Goal: Information Seeking & Learning: Stay updated

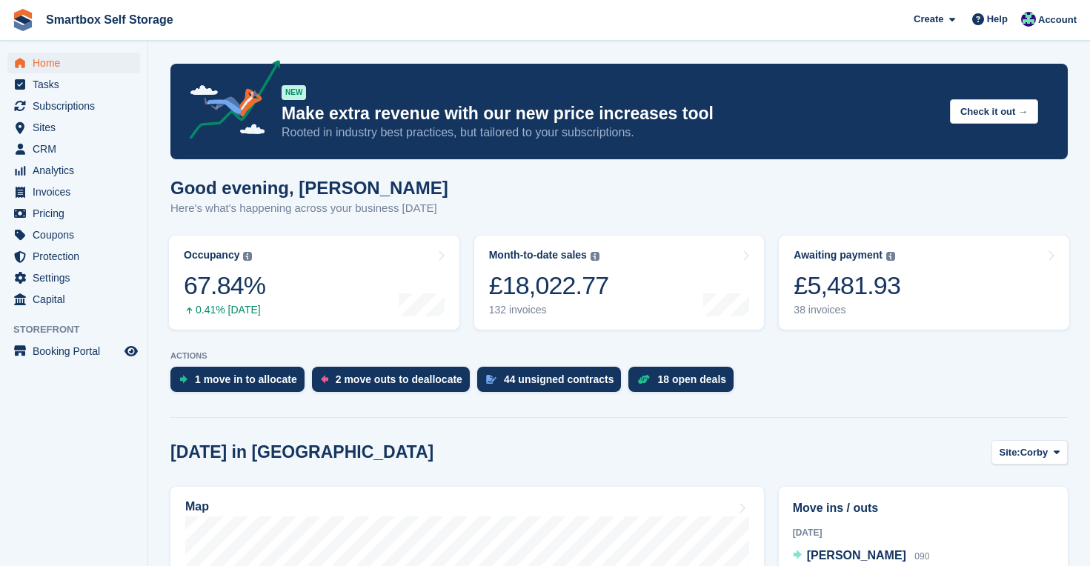
click at [53, 65] on span "Home" at bounding box center [77, 63] width 89 height 21
click at [50, 63] on span "Home" at bounding box center [77, 63] width 89 height 21
click at [77, 173] on span "Analytics" at bounding box center [77, 170] width 89 height 21
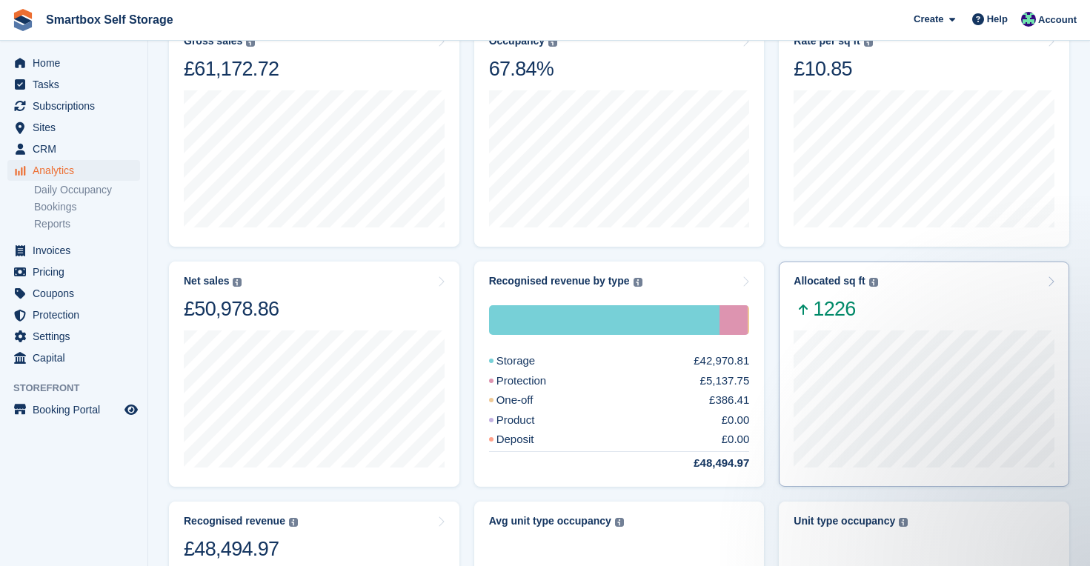
click at [939, 326] on div at bounding box center [924, 398] width 261 height 152
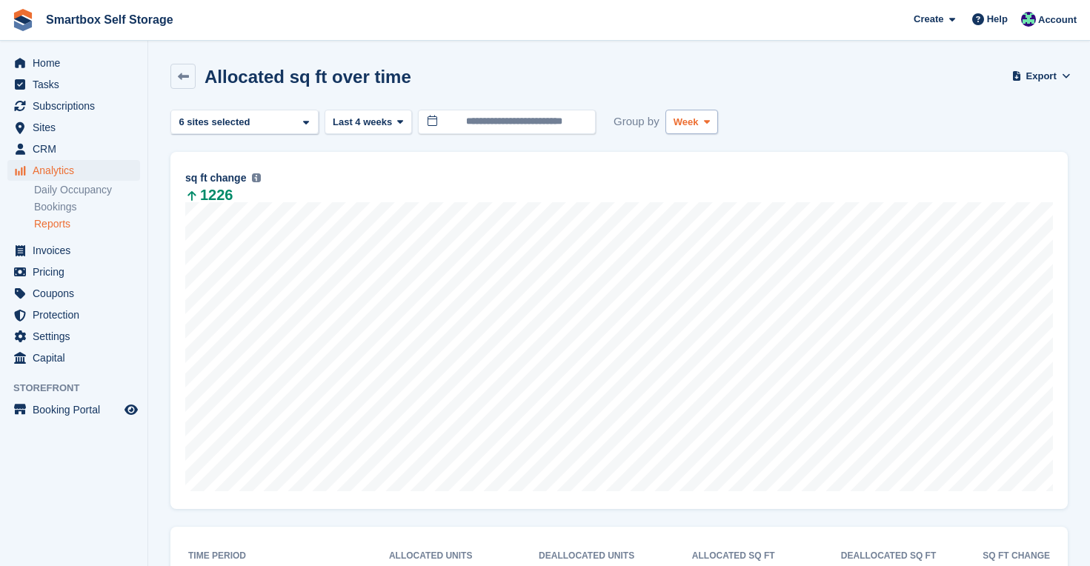
click at [709, 121] on icon at bounding box center [707, 122] width 6 height 10
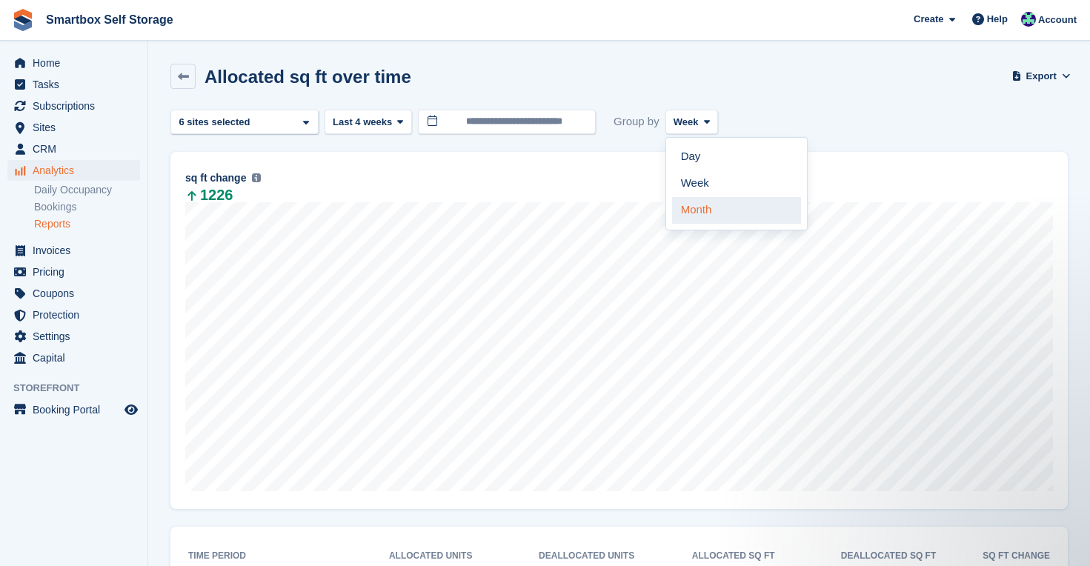
click at [736, 211] on link "Month" at bounding box center [736, 210] width 129 height 27
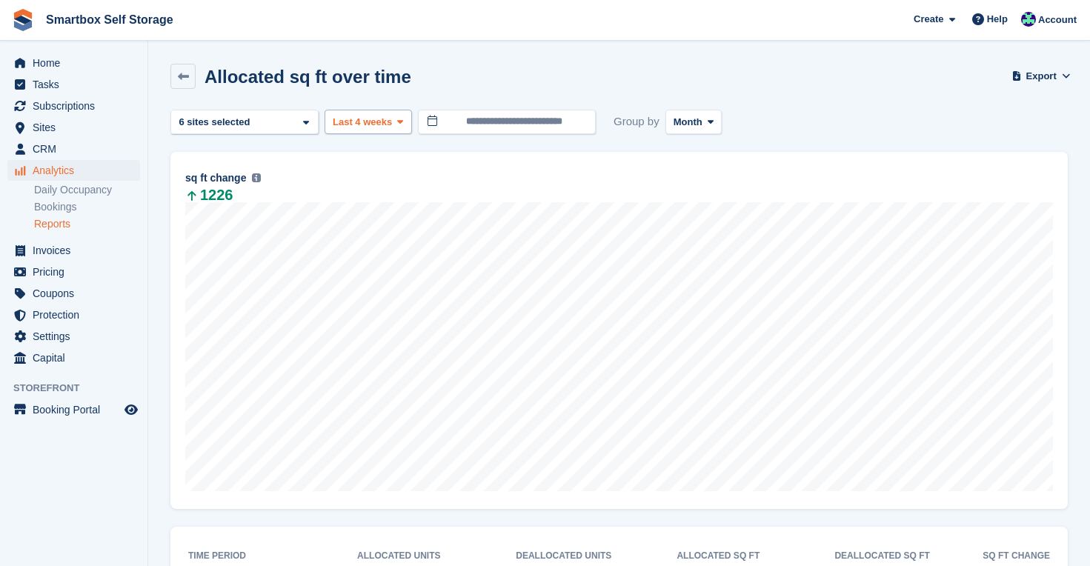
click at [380, 126] on span "Last 4 weeks" at bounding box center [362, 122] width 59 height 15
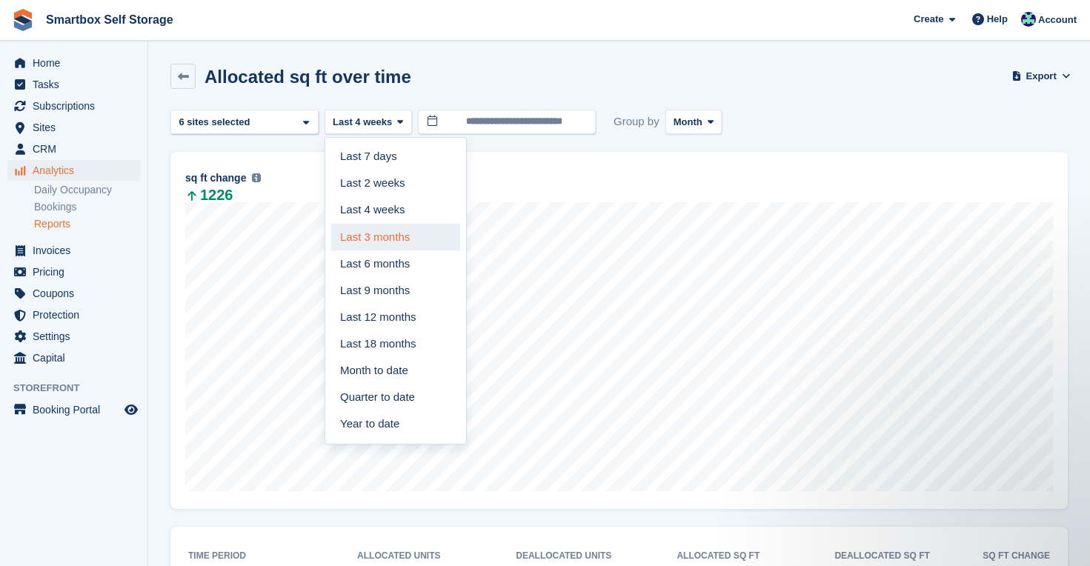
click at [377, 237] on link "Last 3 months" at bounding box center [395, 237] width 129 height 27
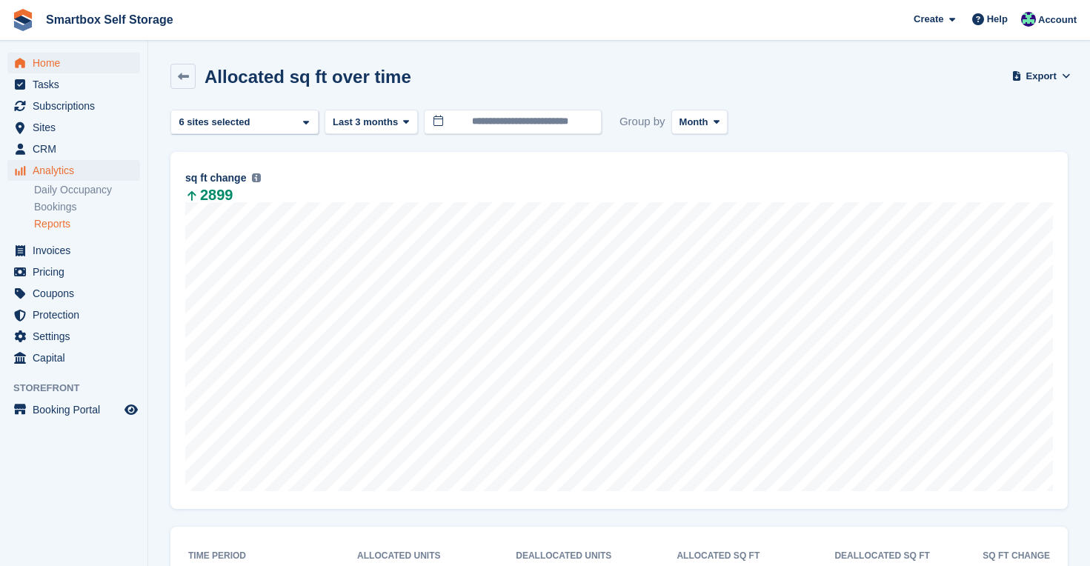
click at [50, 63] on span "Home" at bounding box center [77, 63] width 89 height 21
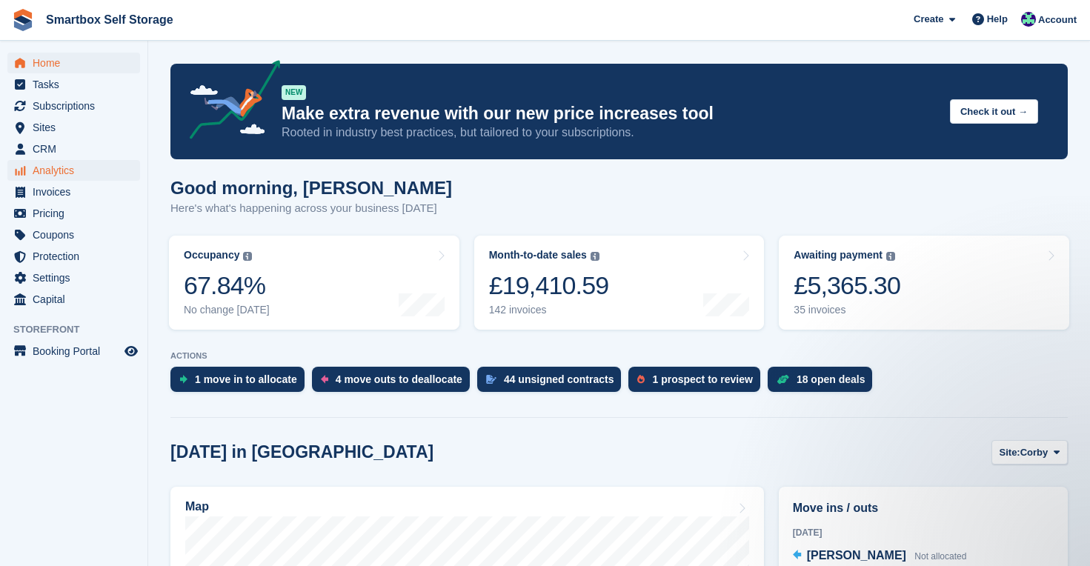
click at [71, 173] on span "Analytics" at bounding box center [77, 170] width 89 height 21
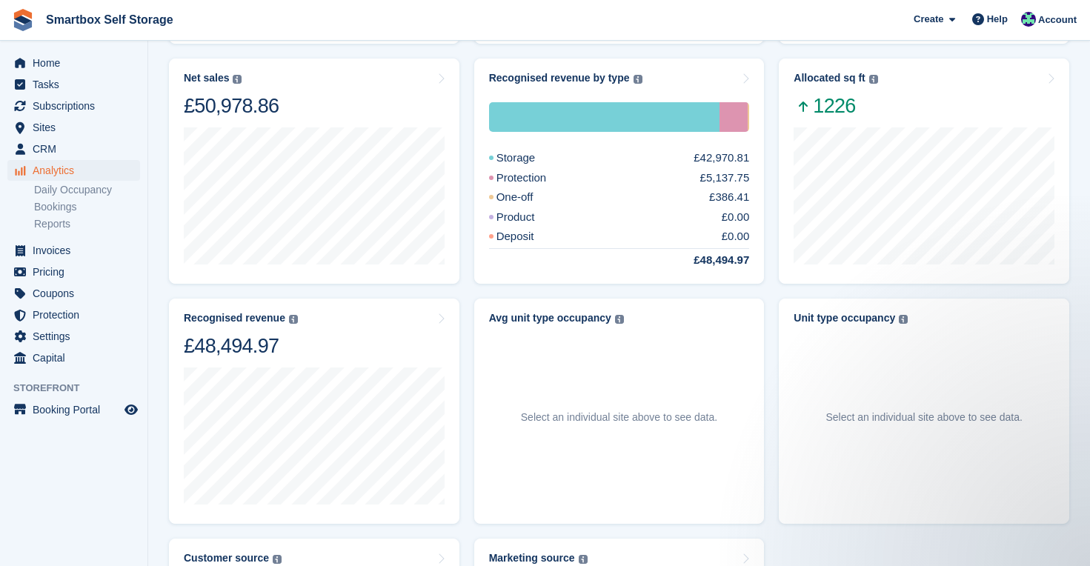
scroll to position [331, 0]
click at [319, 361] on div at bounding box center [314, 434] width 261 height 152
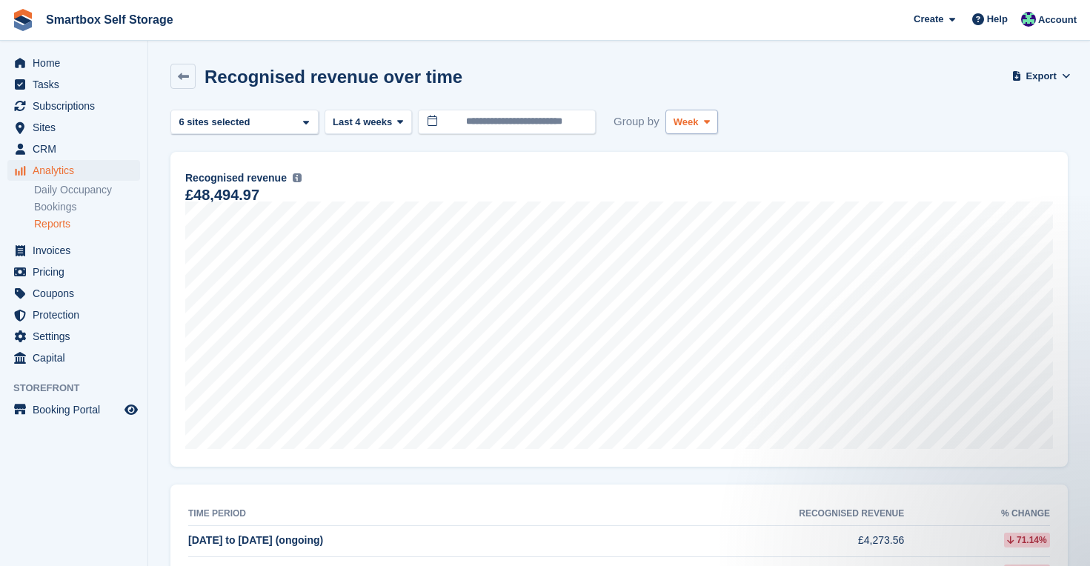
click at [709, 120] on icon at bounding box center [707, 122] width 6 height 10
click at [706, 211] on link "Month" at bounding box center [736, 210] width 129 height 27
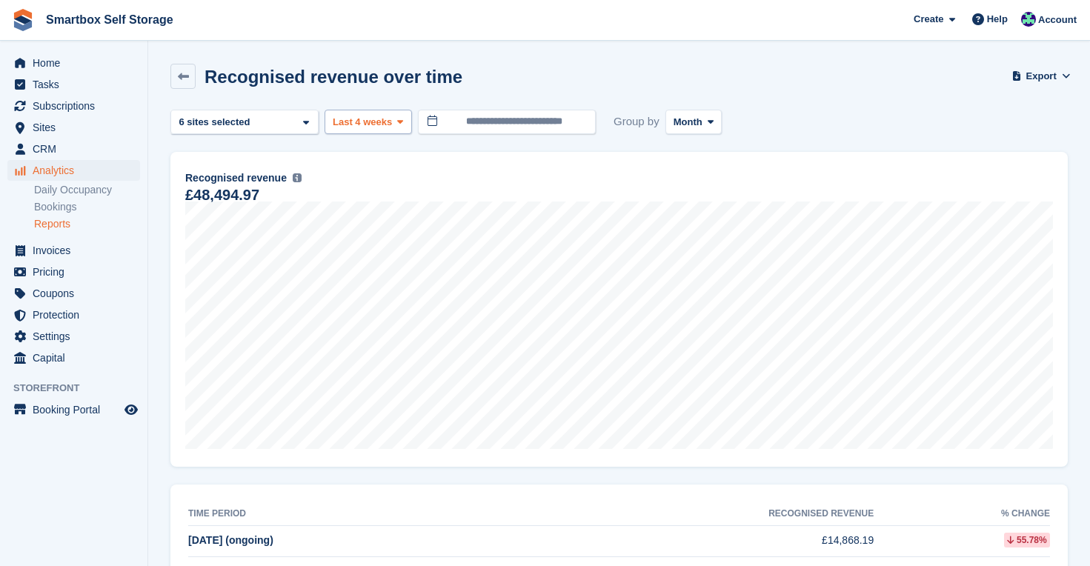
click at [397, 116] on span at bounding box center [400, 122] width 12 height 12
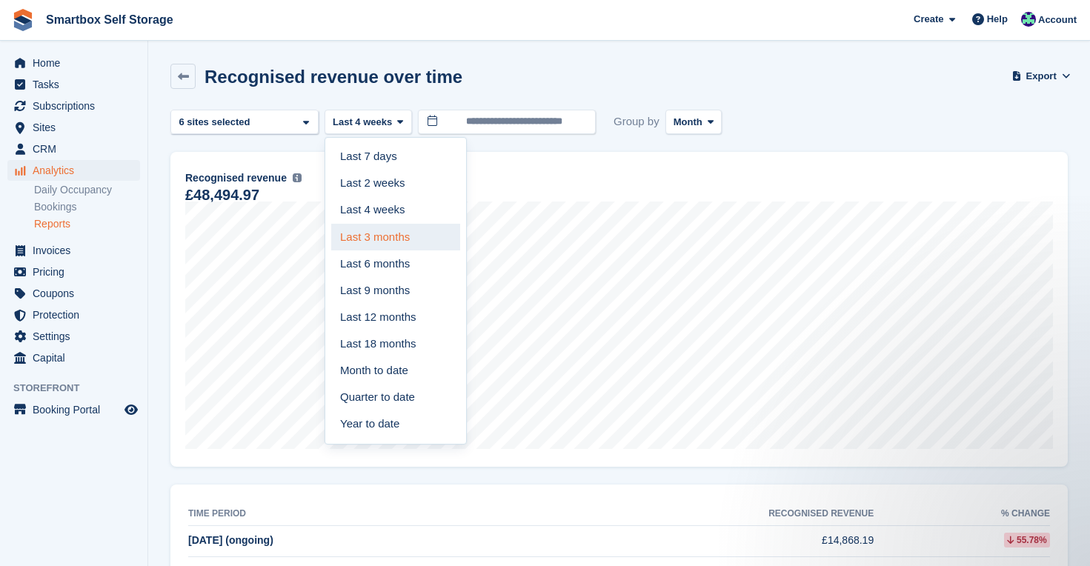
click at [400, 228] on link "Last 3 months" at bounding box center [395, 237] width 129 height 27
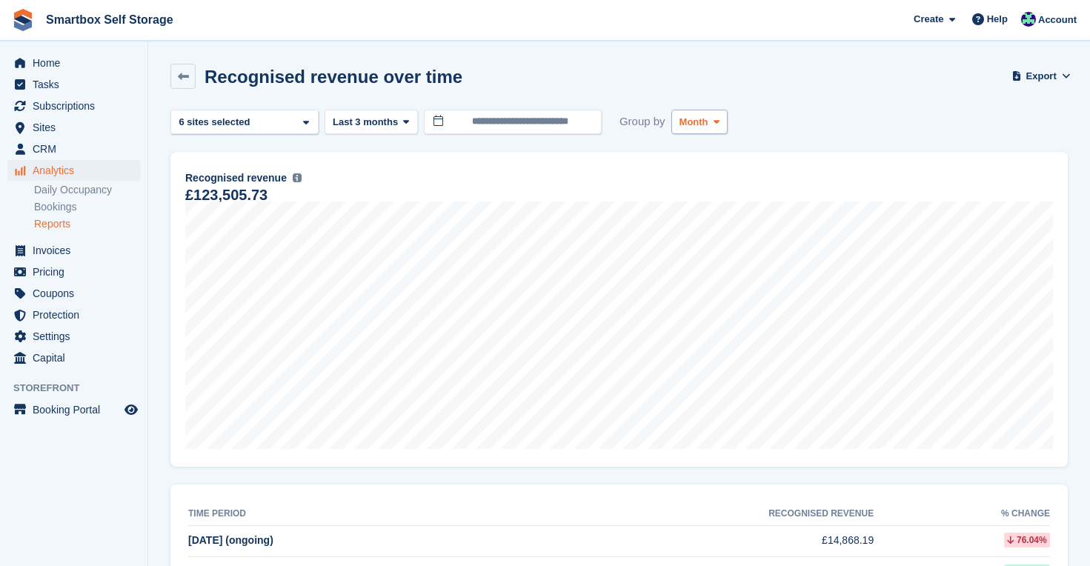
click at [708, 117] on span "Month" at bounding box center [694, 122] width 29 height 15
click at [705, 188] on link "Week" at bounding box center [742, 183] width 129 height 27
click at [64, 170] on span "Analytics" at bounding box center [77, 170] width 89 height 21
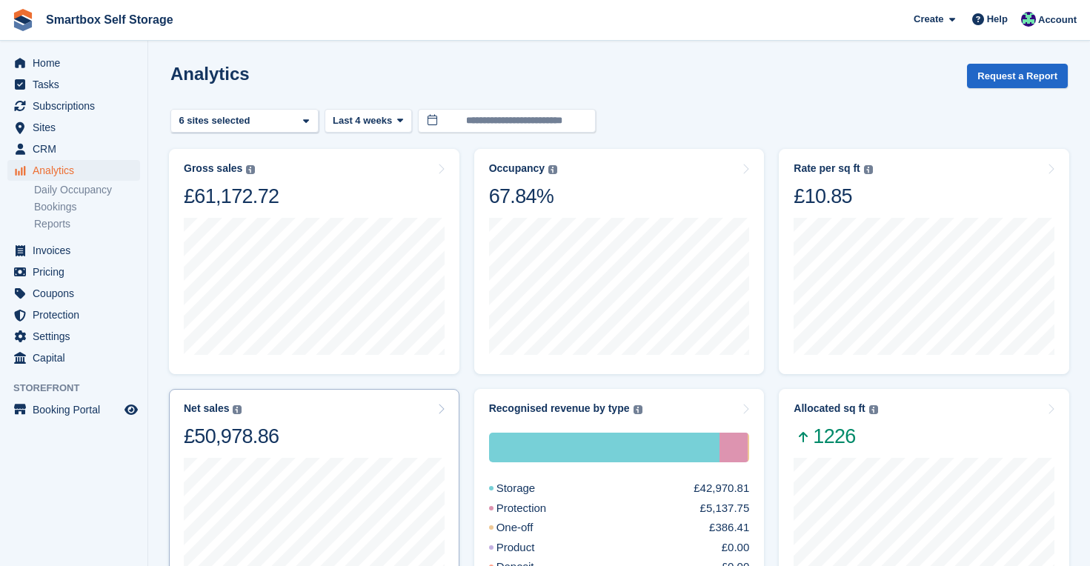
click at [322, 437] on div "Net sales The sum of all finalised invoices, after discount and excluding tax. …" at bounding box center [314, 426] width 261 height 47
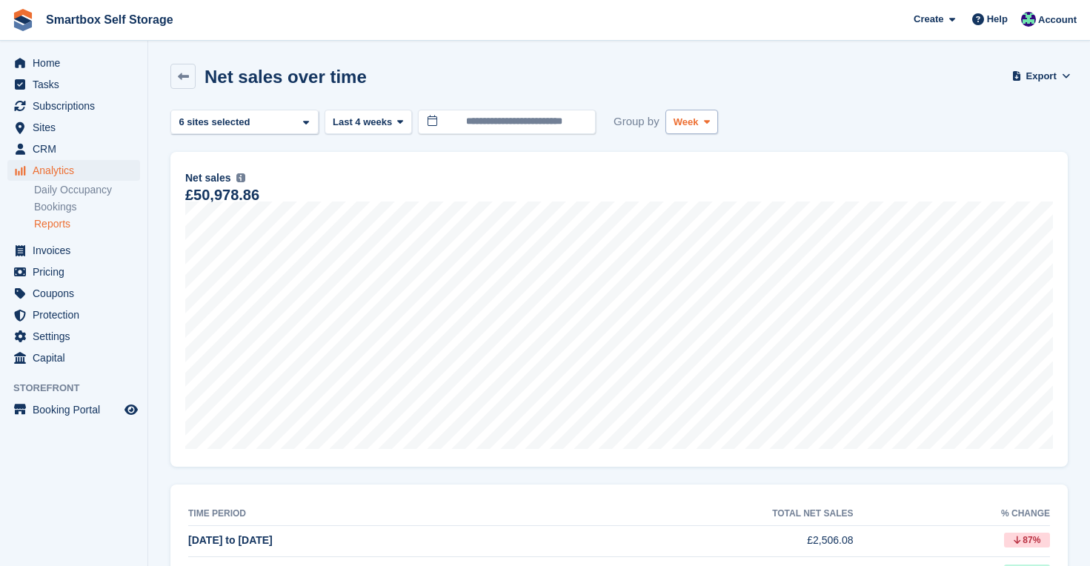
click at [692, 130] on button "Week" at bounding box center [692, 122] width 53 height 24
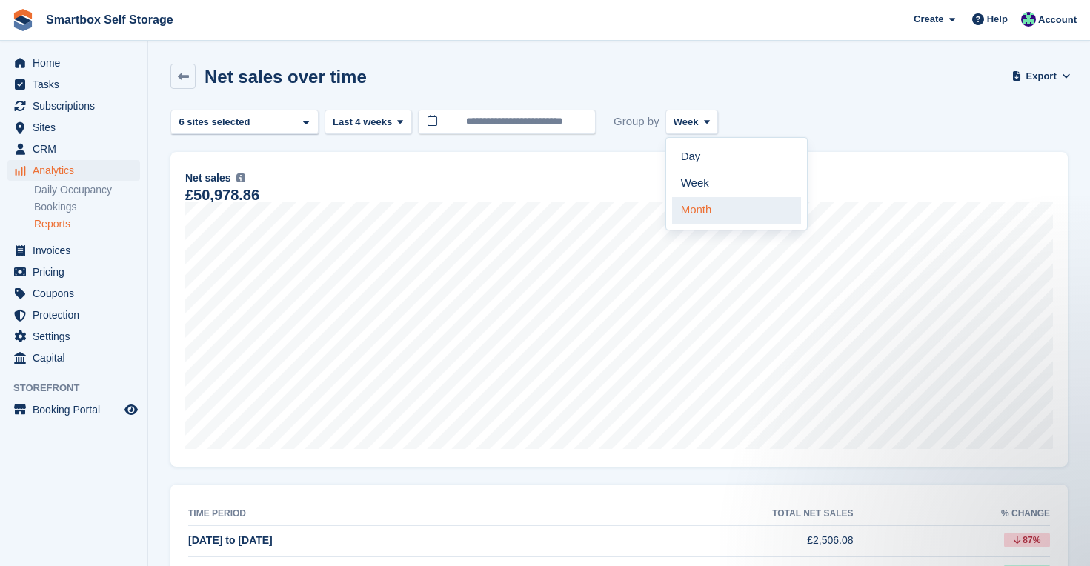
click at [687, 215] on link "Month" at bounding box center [736, 210] width 129 height 27
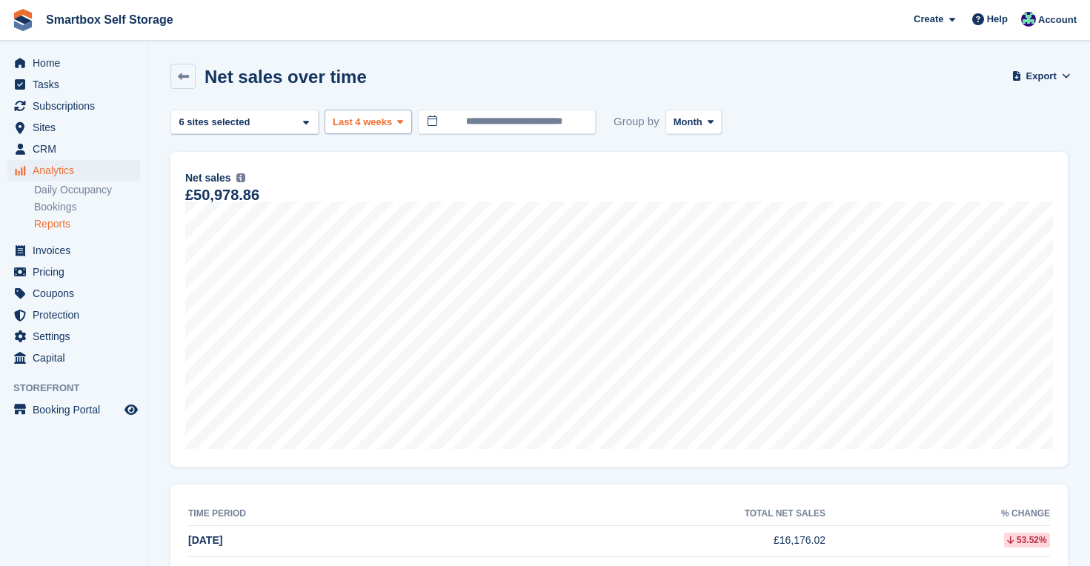
click at [379, 112] on button "Last 4 weeks" at bounding box center [368, 122] width 87 height 24
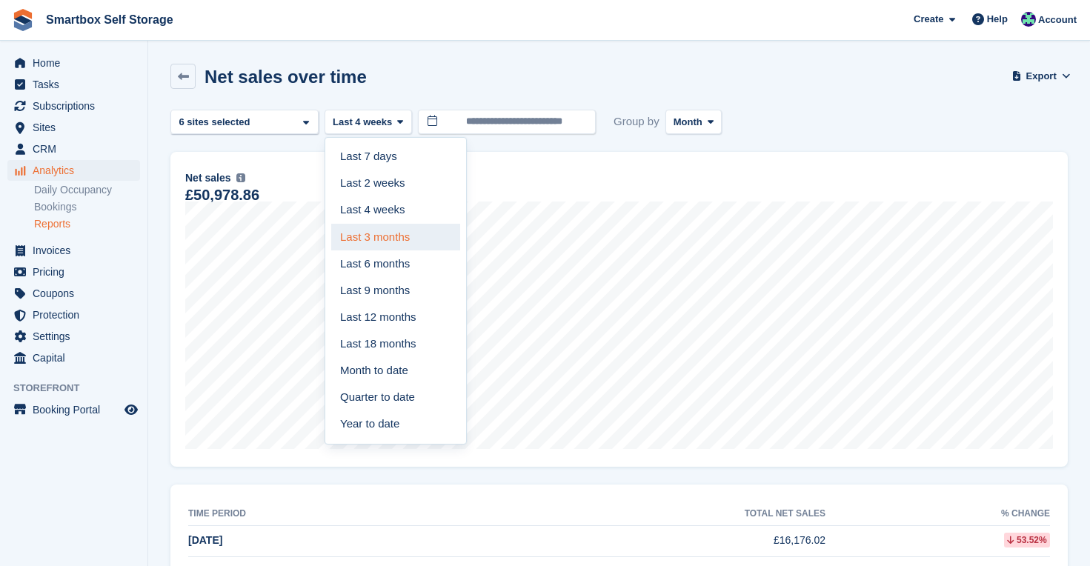
click at [387, 240] on link "Last 3 months" at bounding box center [395, 237] width 129 height 27
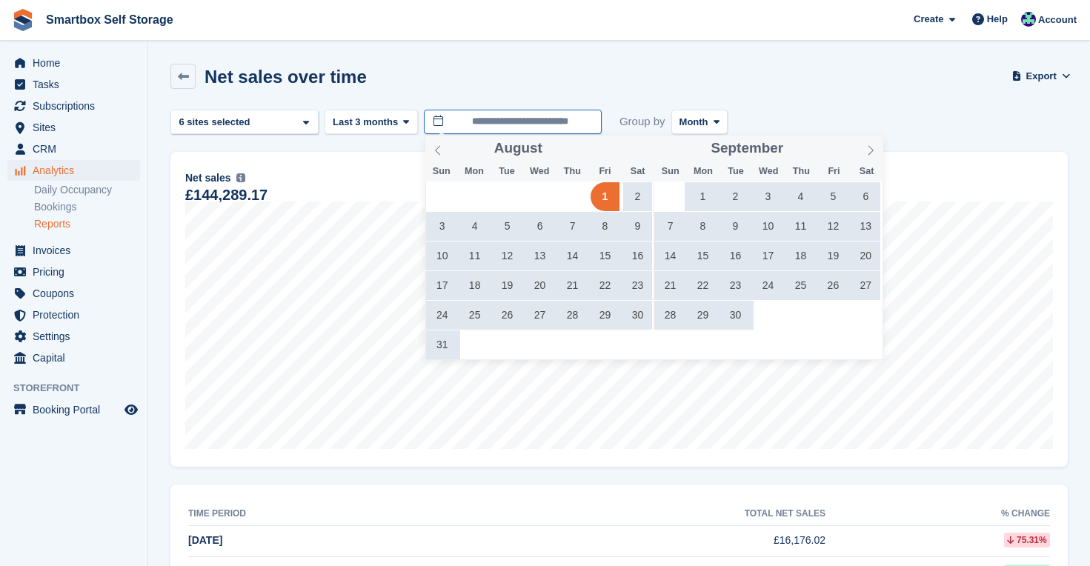
click at [556, 123] on input "**********" at bounding box center [513, 122] width 178 height 24
click at [703, 194] on span "1" at bounding box center [703, 196] width 29 height 29
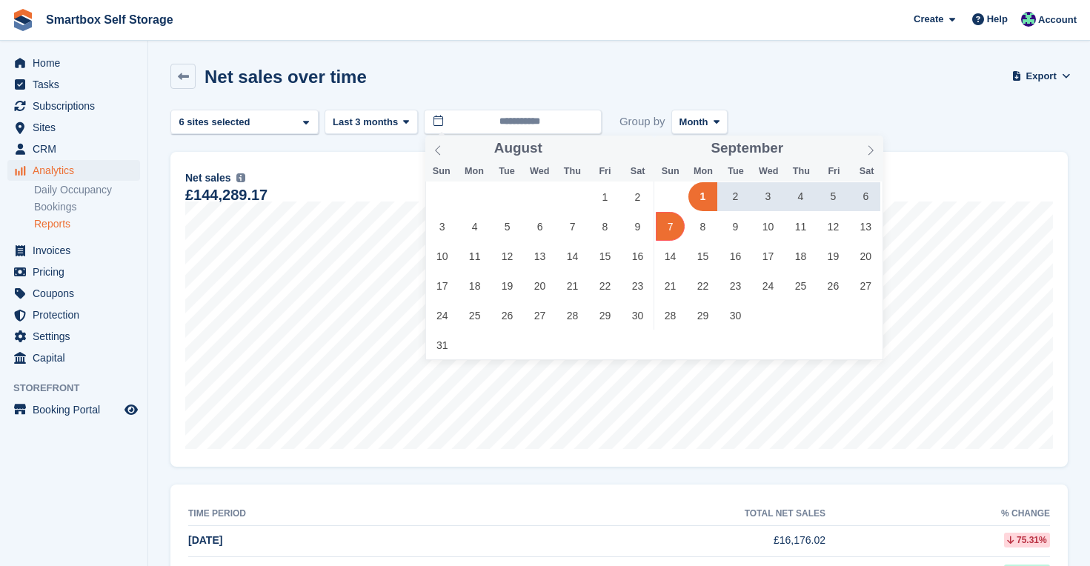
click at [672, 225] on span "7" at bounding box center [670, 226] width 29 height 29
type input "**********"
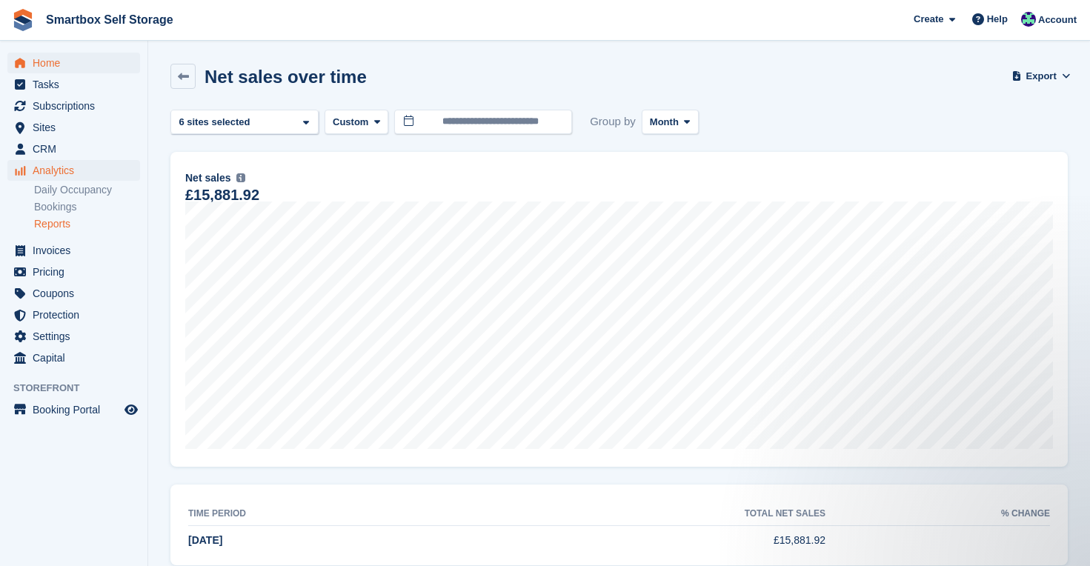
click at [52, 65] on span "Home" at bounding box center [77, 63] width 89 height 21
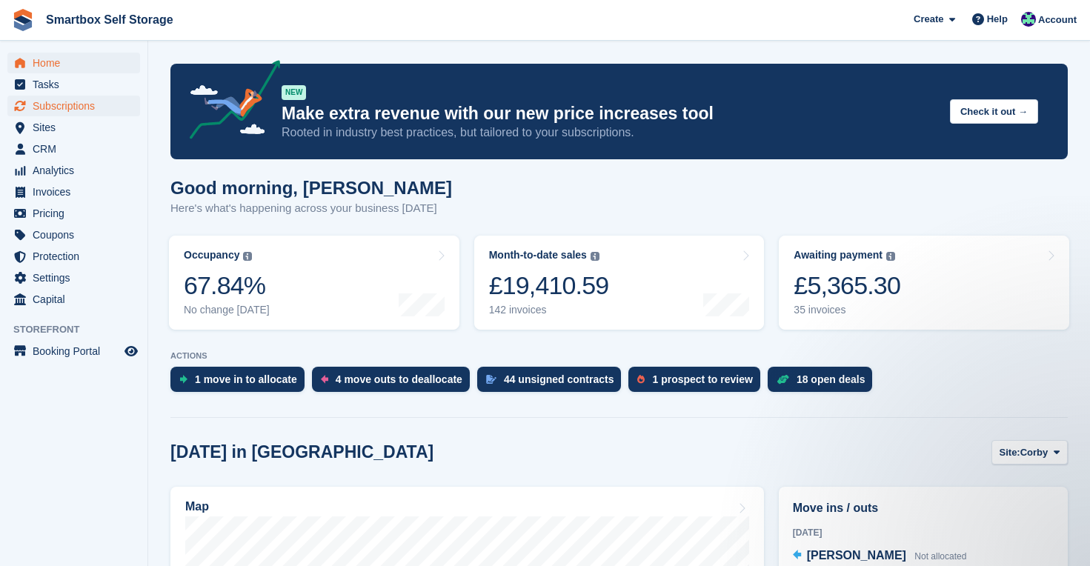
click at [79, 107] on span "Subscriptions" at bounding box center [77, 106] width 89 height 21
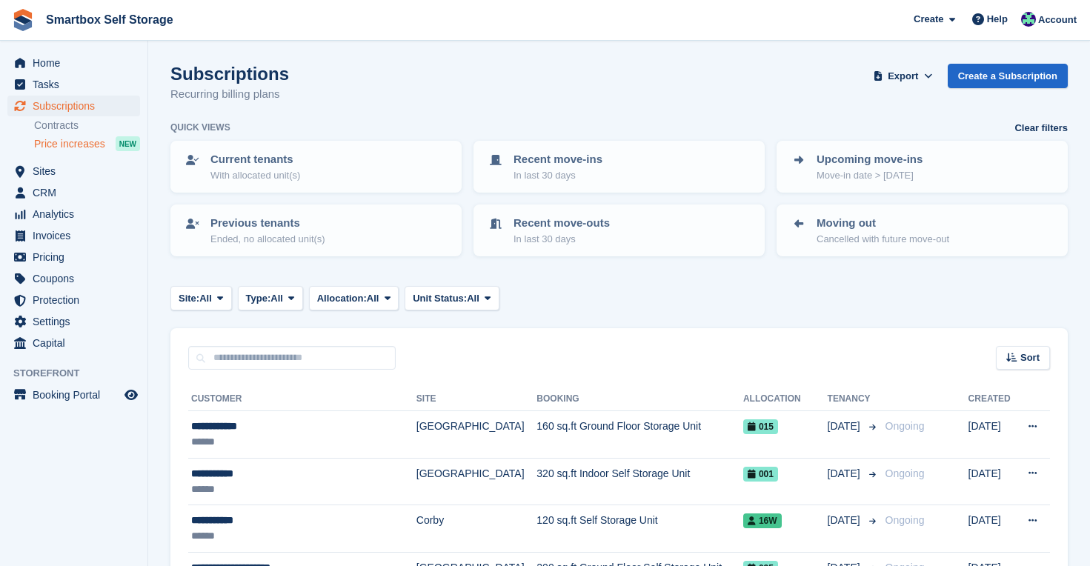
click at [76, 142] on span "Price increases" at bounding box center [69, 144] width 71 height 14
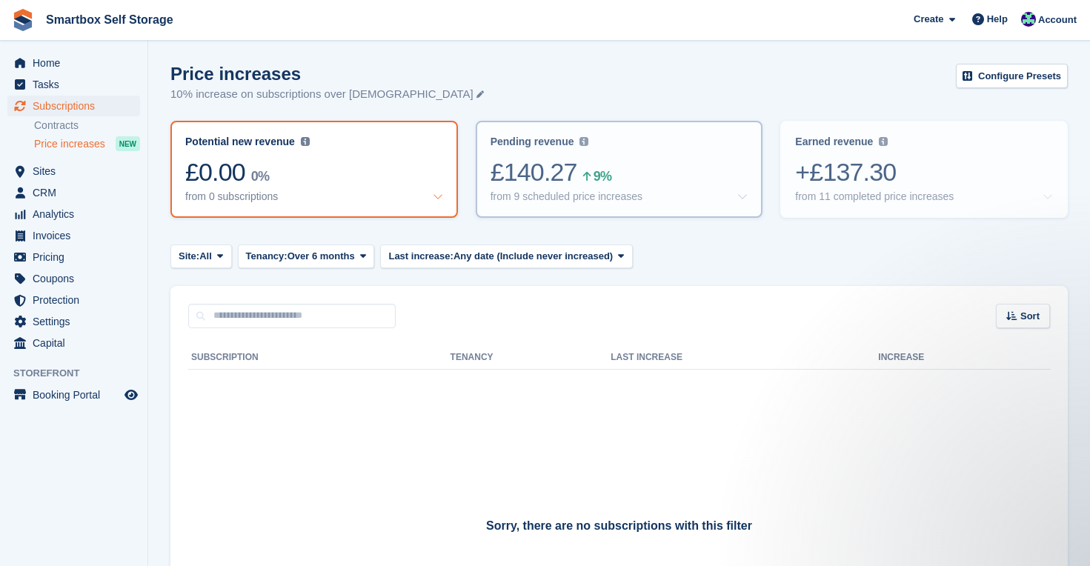
click at [606, 151] on div "Pending revenue Recurring revenue based on the 9 price increases you've set up …" at bounding box center [619, 169] width 285 height 94
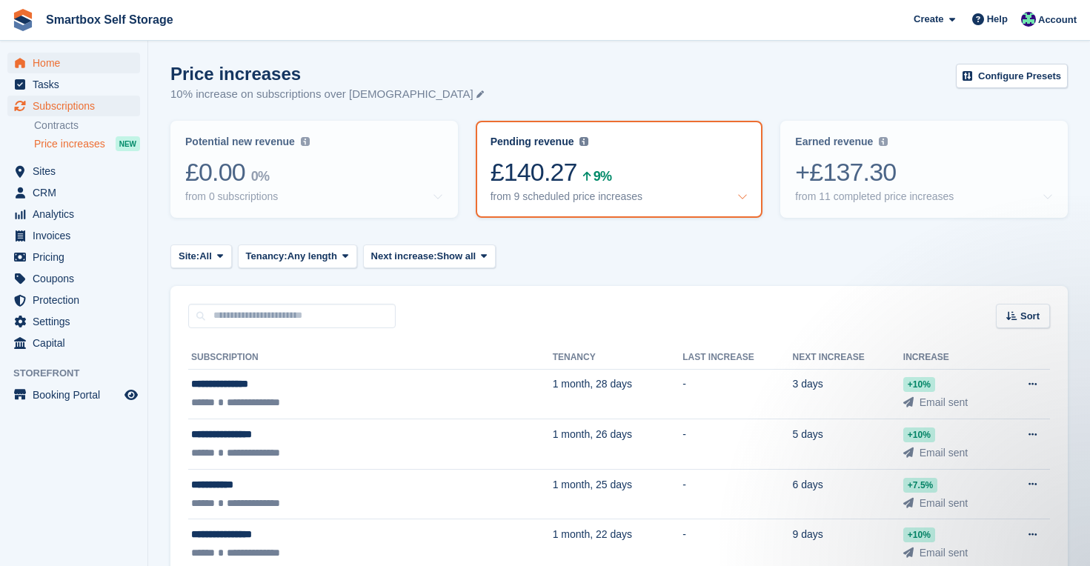
click at [50, 59] on span "Home" at bounding box center [77, 63] width 89 height 21
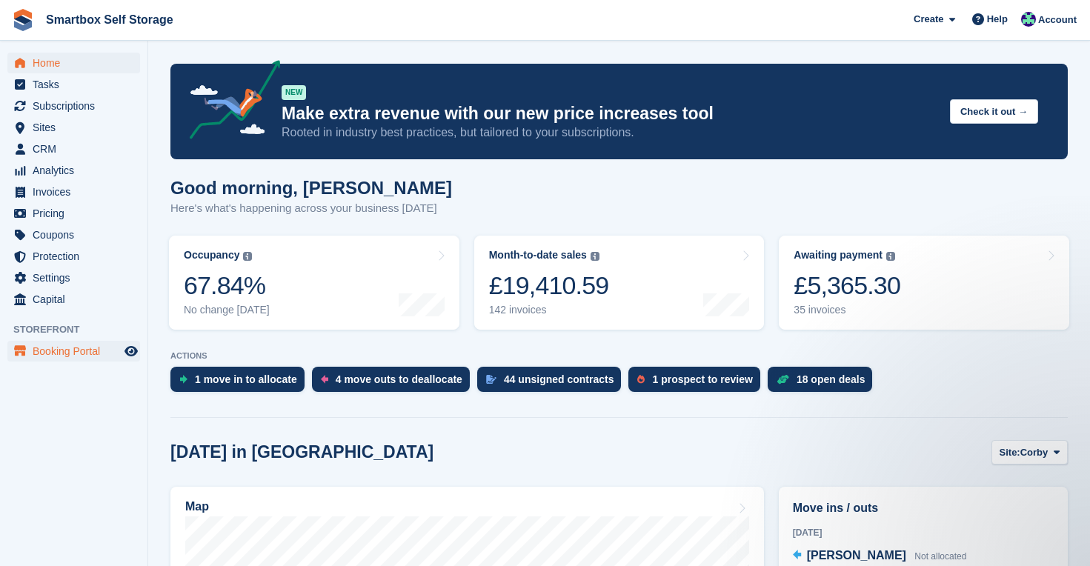
click at [81, 354] on span "Booking Portal" at bounding box center [77, 351] width 89 height 21
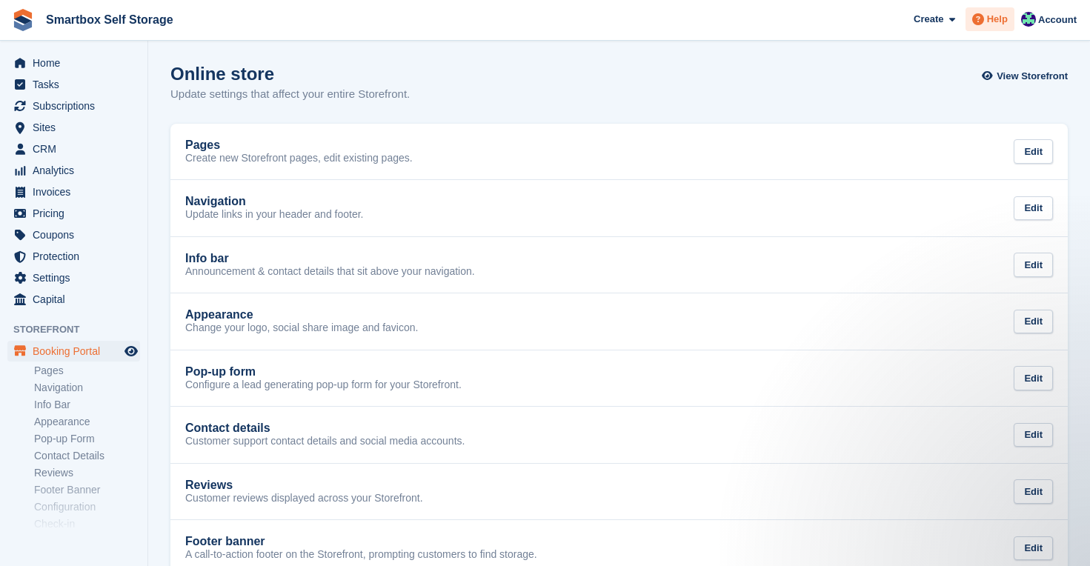
click at [1000, 22] on span "Help" at bounding box center [997, 19] width 21 height 15
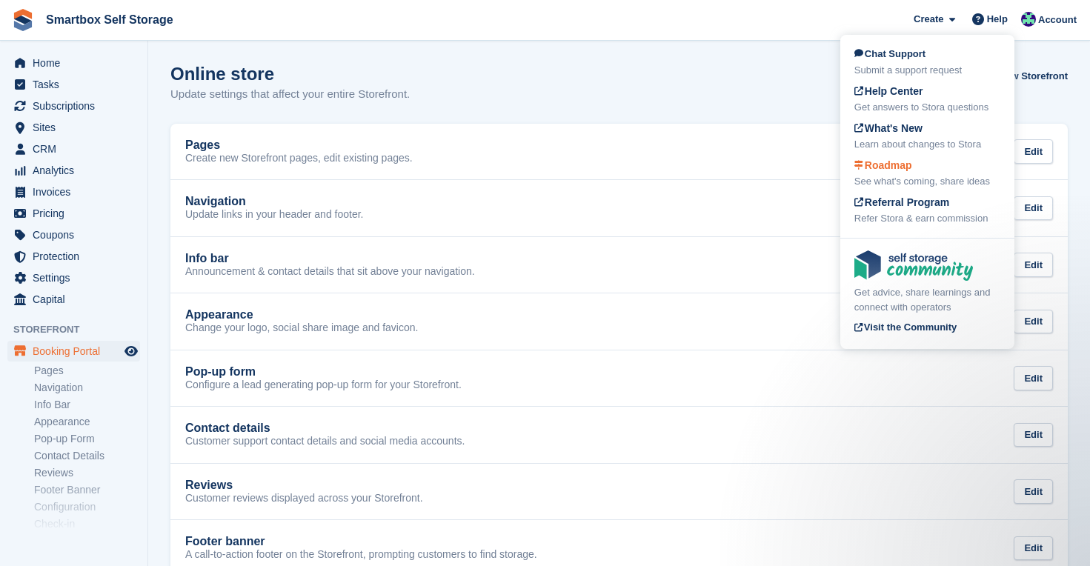
click at [892, 162] on span "Roadmap" at bounding box center [884, 165] width 58 height 12
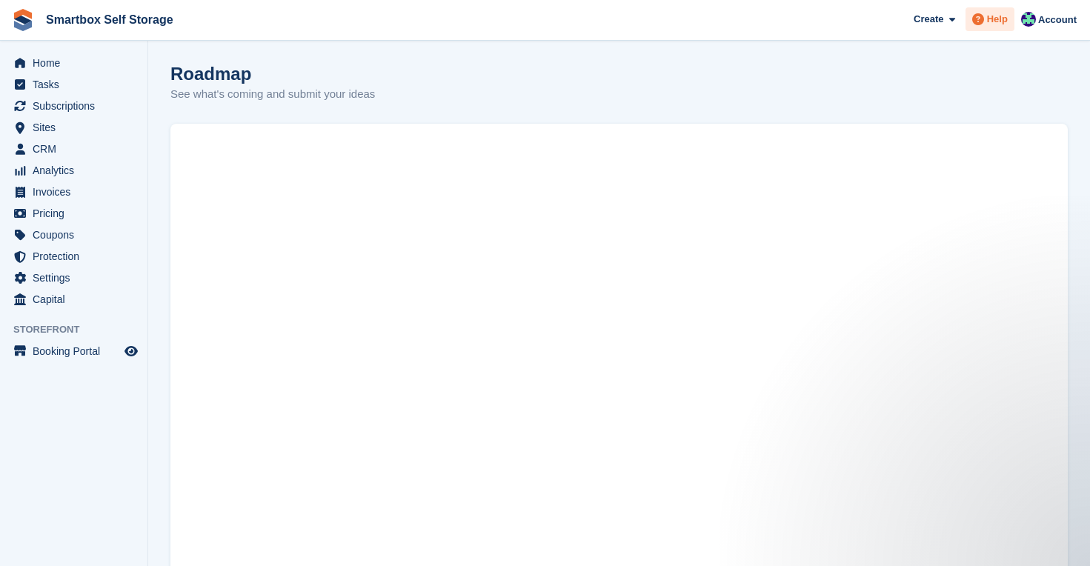
click at [997, 19] on span "Help" at bounding box center [997, 19] width 21 height 15
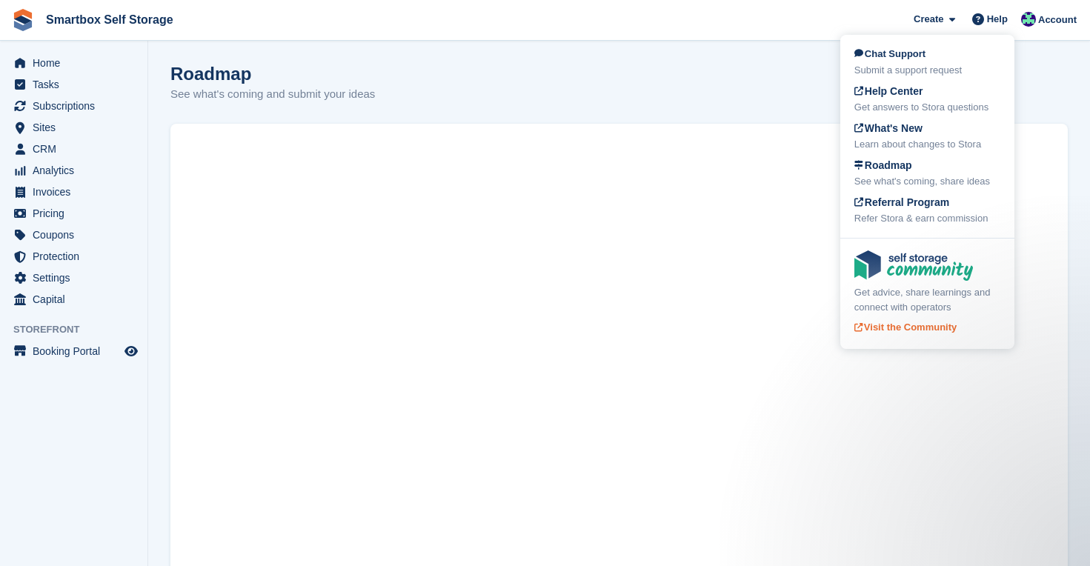
click at [918, 269] on img at bounding box center [914, 266] width 119 height 30
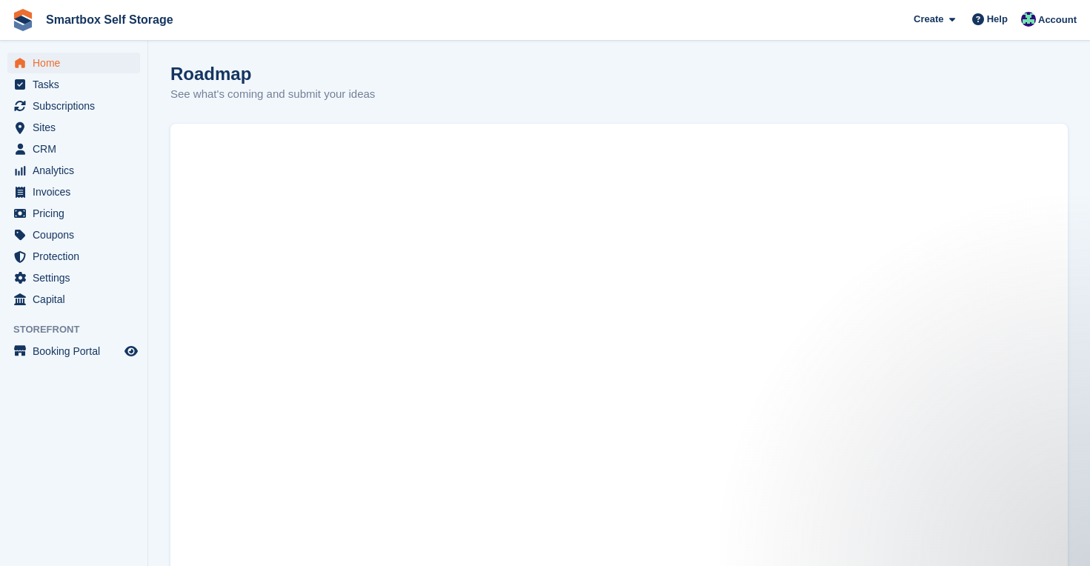
click at [59, 59] on span "Home" at bounding box center [77, 63] width 89 height 21
